Goal: Find specific page/section

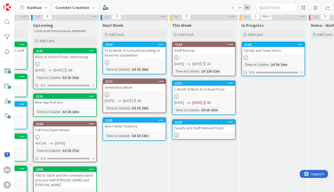
scroll to position [4, 55]
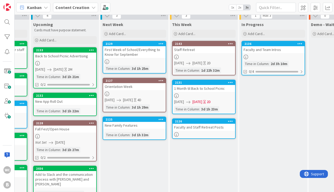
click at [190, 128] on div "Faculty and Staff Retreat Posts" at bounding box center [203, 126] width 63 height 7
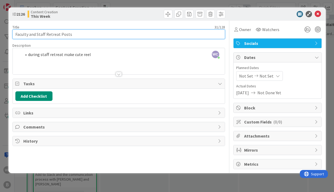
drag, startPoint x: 37, startPoint y: 34, endPoint x: 5, endPoint y: 34, distance: 31.5
click at [5, 34] on div "ID 2126 Content Creation This Week Title 31 / 128 Faculty and Staff Retreat Pos…" at bounding box center [167, 96] width 334 height 192
type input "Staff Retreat Posts"
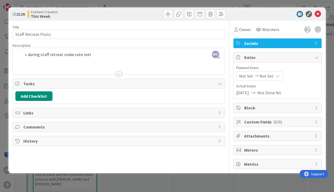
click at [330, 51] on div "ID 2126 Content Creation This Week Title 19 / 128 Staff Retreat Posts Descripti…" at bounding box center [167, 96] width 334 height 192
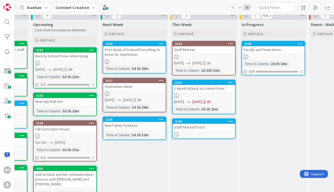
click at [270, 56] on div at bounding box center [273, 57] width 63 height 5
